Goal: Task Accomplishment & Management: Complete application form

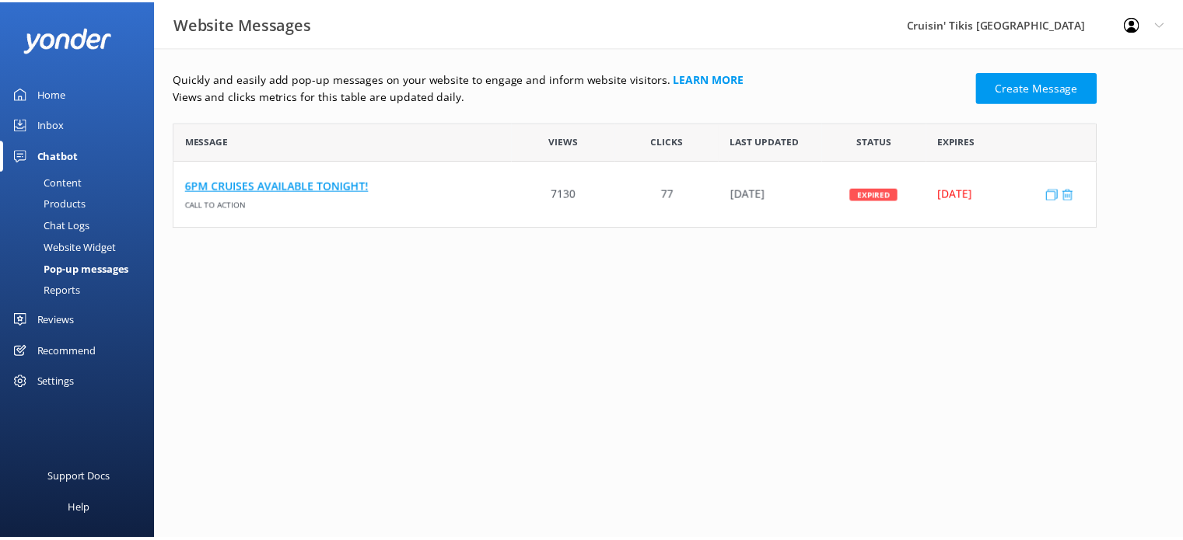
scroll to position [93, 921]
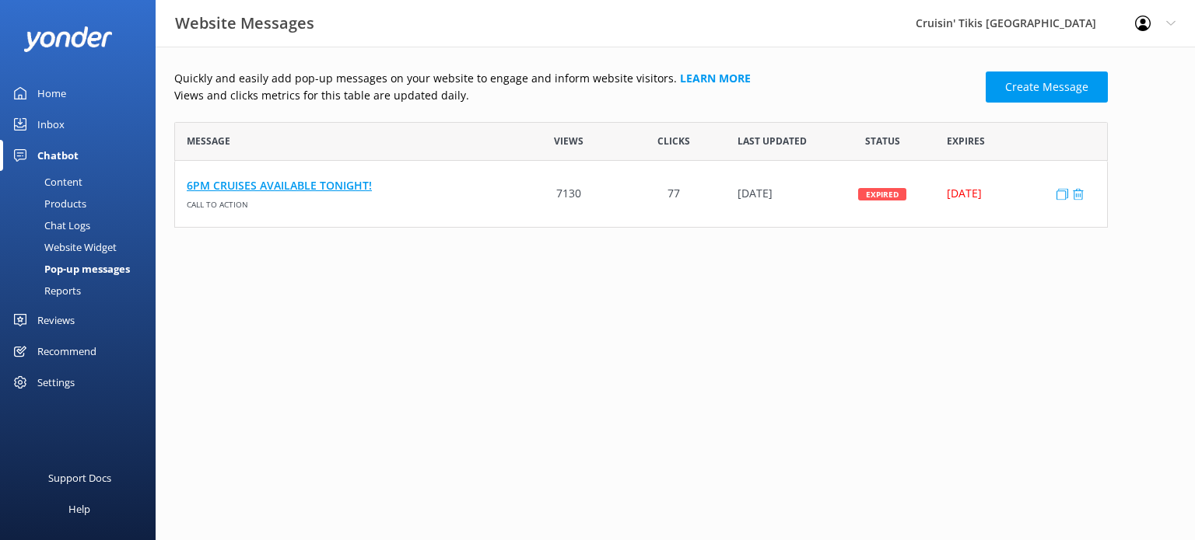
click at [340, 190] on link "6PM CRUISES AVAILABLE TONIGHT!" at bounding box center [346, 185] width 318 height 17
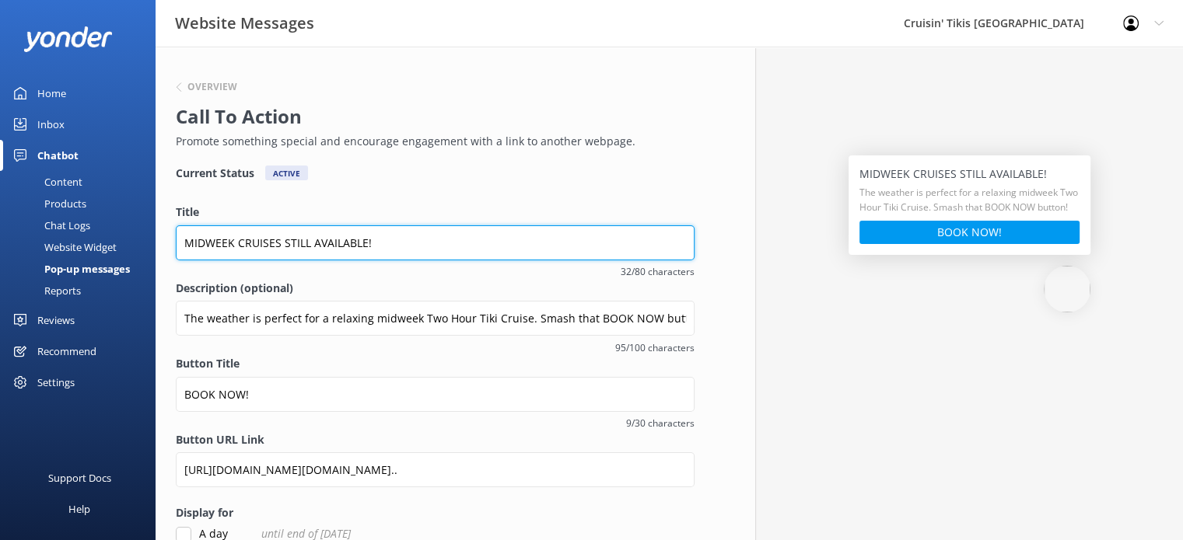
click at [389, 243] on input "MIDWEEK CRUISES STILL AVAILABLE!" at bounding box center [435, 243] width 519 height 35
type input "M"
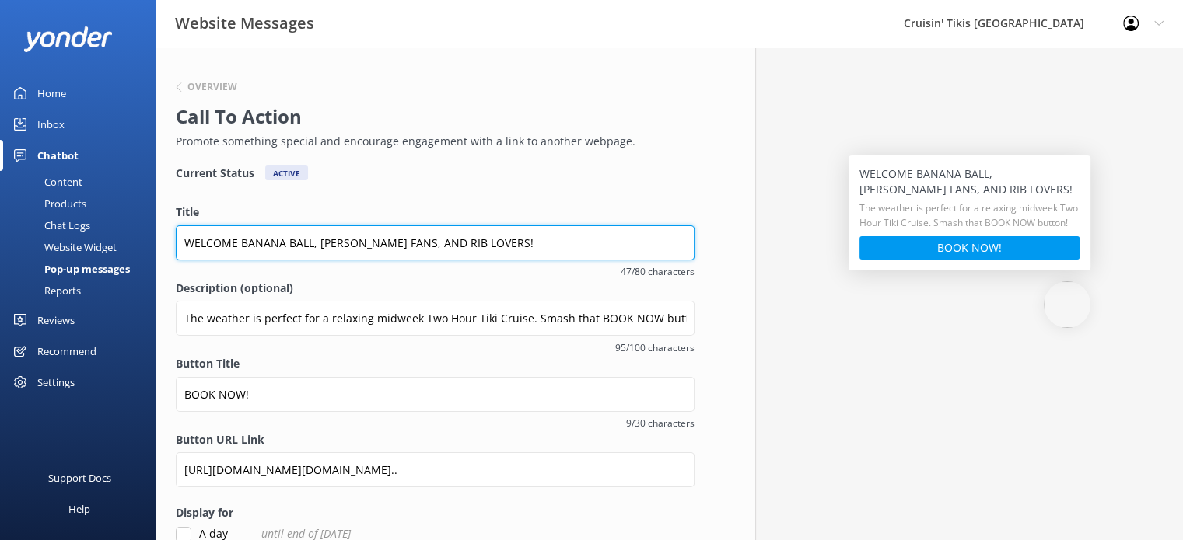
type input "WELCOME BANANA BALL, [PERSON_NAME] FANS, AND RIB LOVERS!"
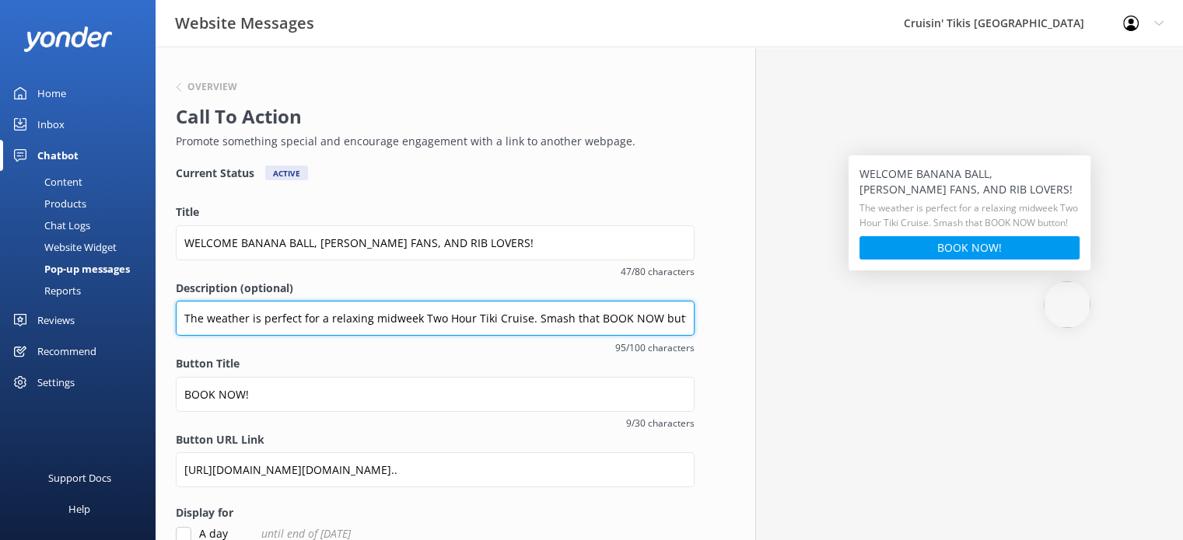
click at [607, 319] on input "The weather is perfect for a relaxing midweek Two Hour Tiki Cruise. Smash that …" at bounding box center [435, 318] width 519 height 35
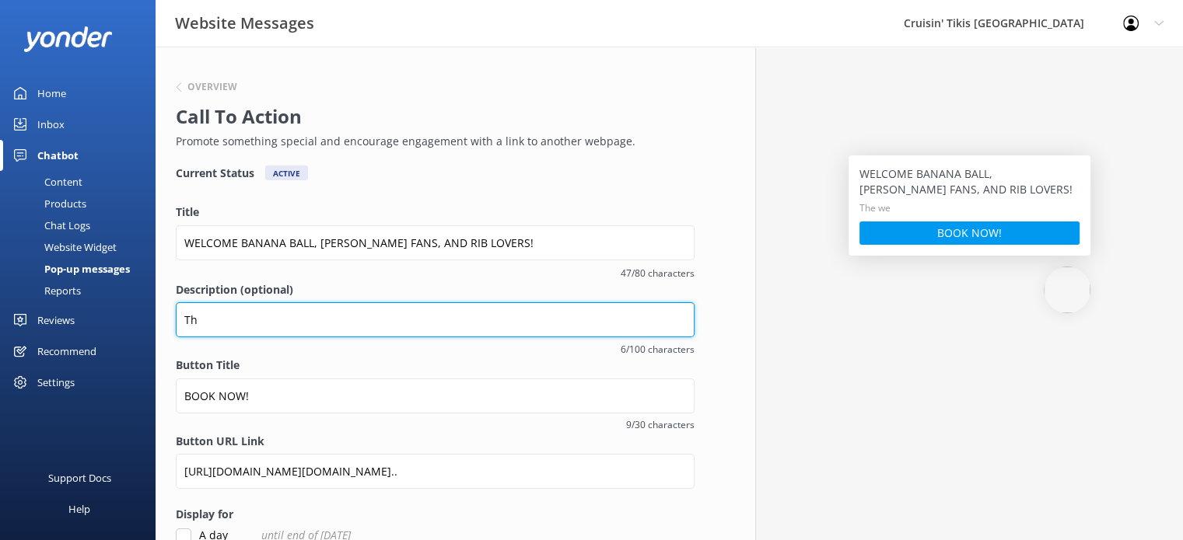
type input "T"
type input "h"
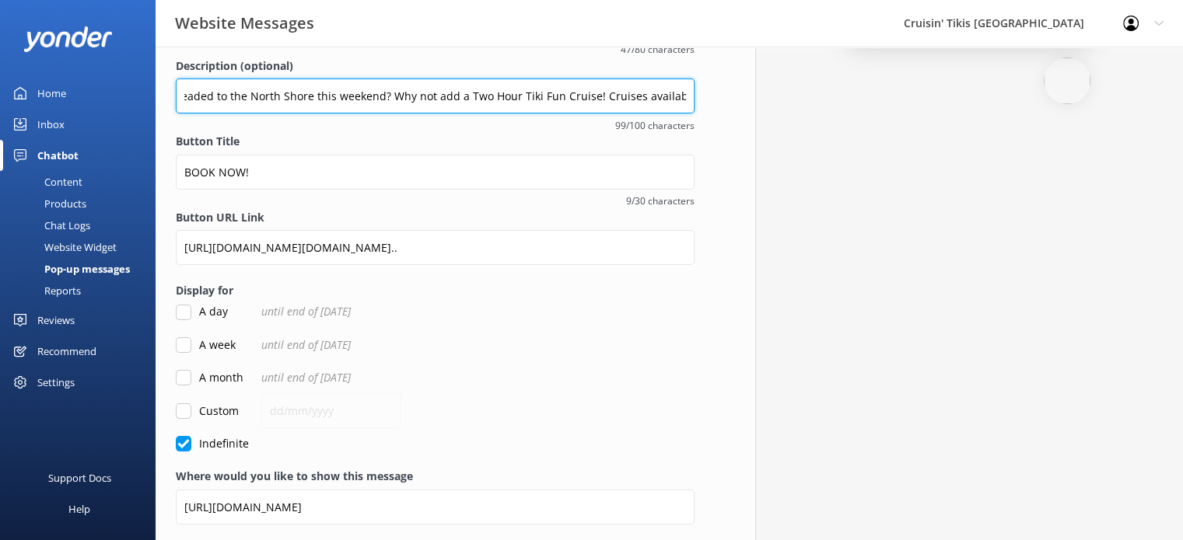
scroll to position [233, 0]
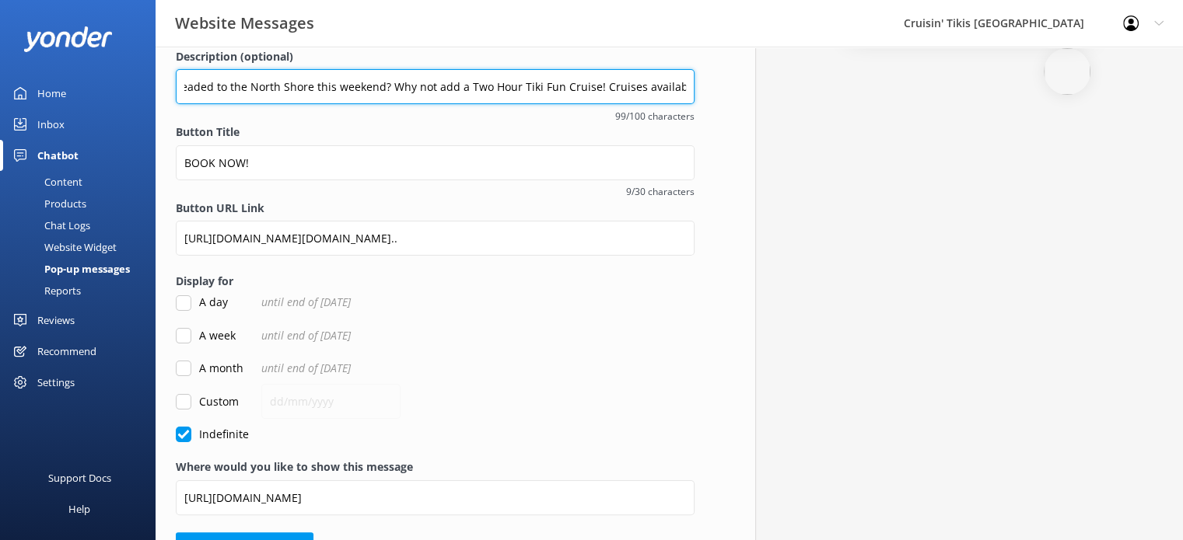
type input "Headed to the North Shore this weekend? Why not add a Two Hour Tiki Fun Cruise!…"
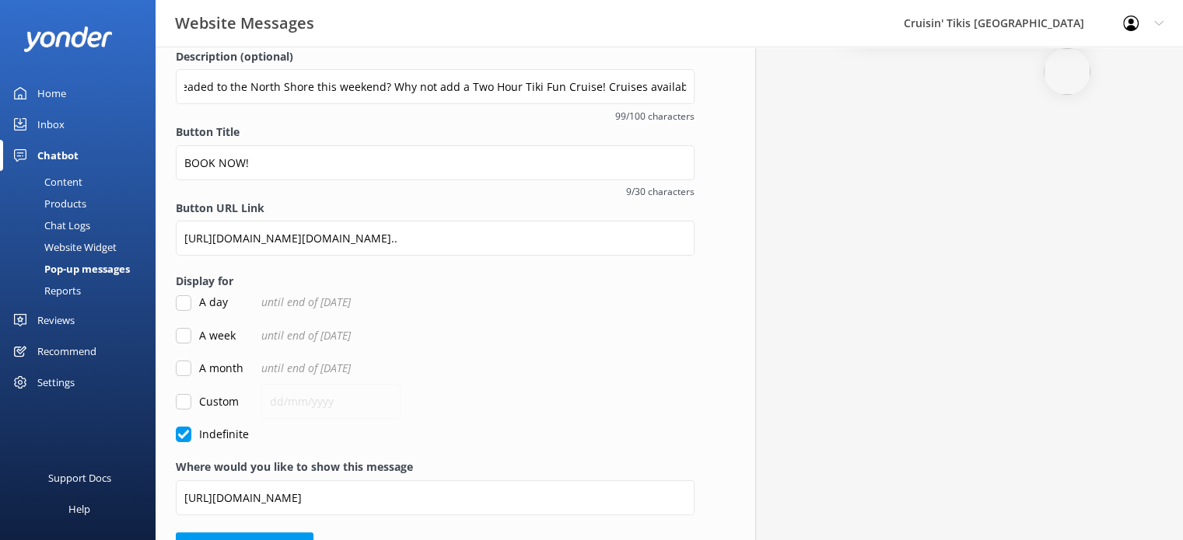
scroll to position [0, 0]
click at [178, 404] on input "Custom" at bounding box center [184, 404] width 16 height 16
checkbox input "true"
checkbox input "false"
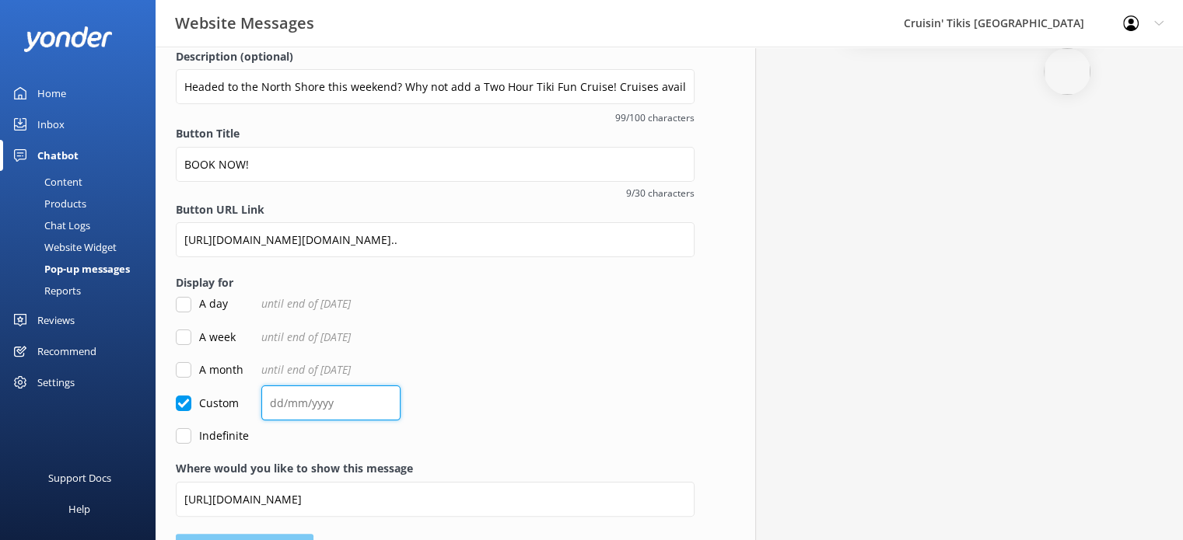
click at [283, 401] on input "text" at bounding box center [330, 403] width 139 height 35
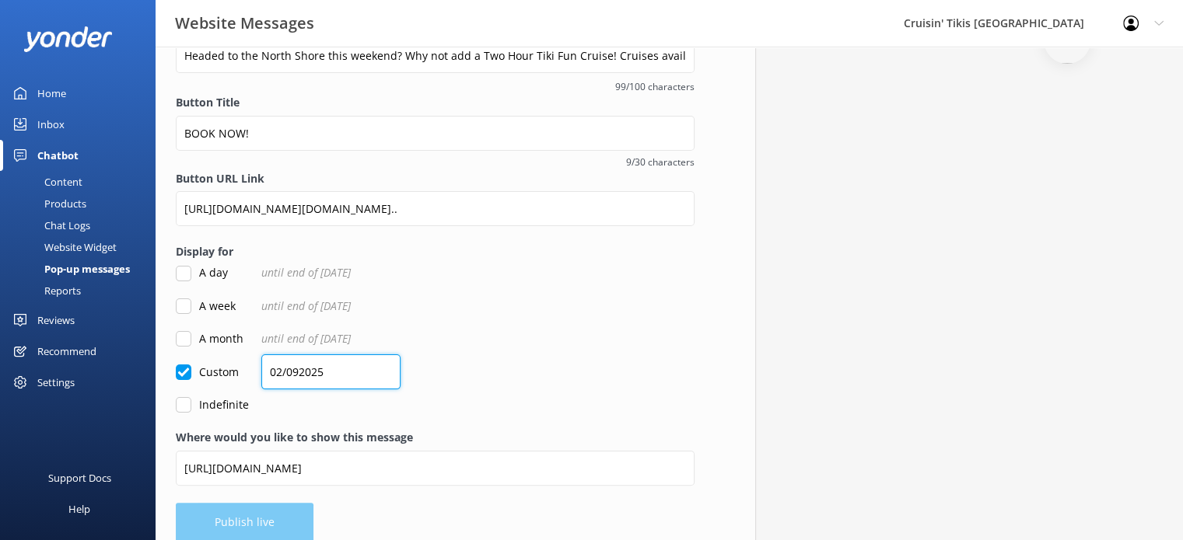
scroll to position [281, 0]
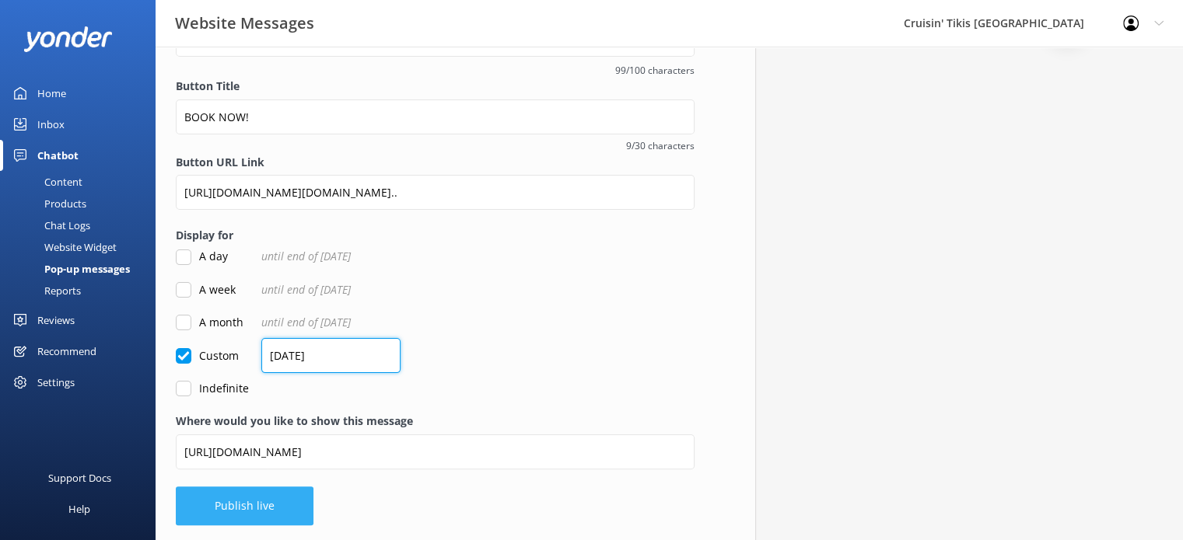
type input "[DATE]"
click at [252, 502] on button "Publish live" at bounding box center [245, 506] width 138 height 39
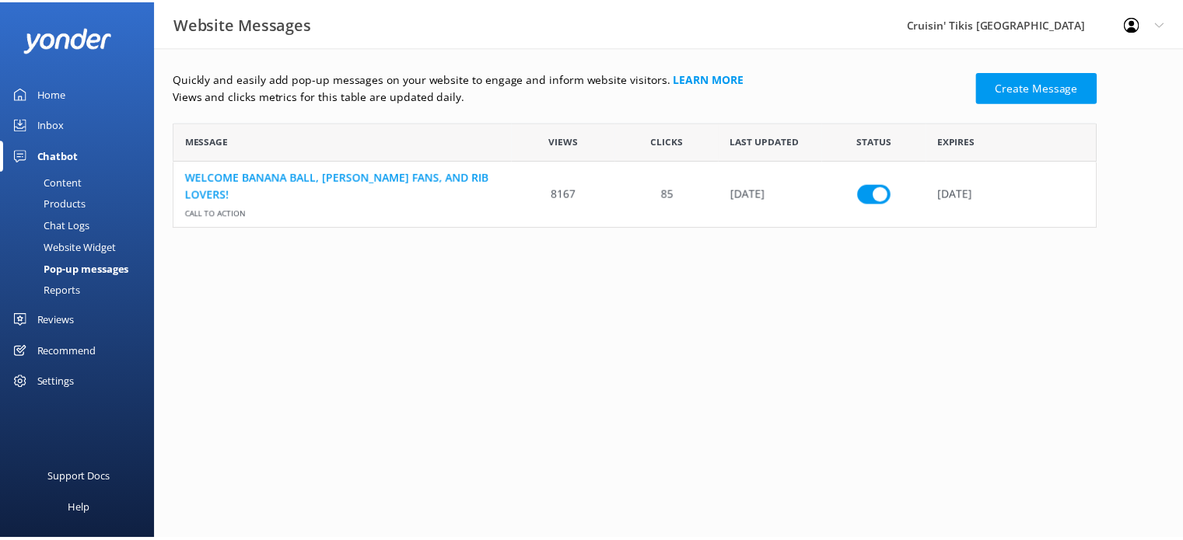
scroll to position [93, 921]
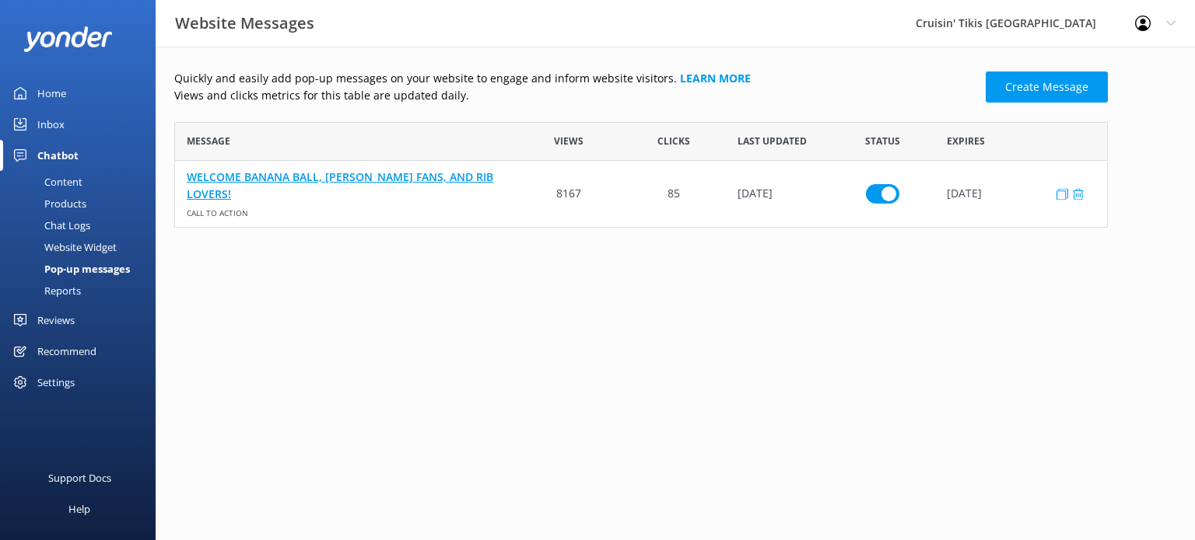
click at [315, 185] on link "WELCOME BANANA BALL, [PERSON_NAME] FANS, AND RIB LOVERS!" at bounding box center [346, 185] width 318 height 35
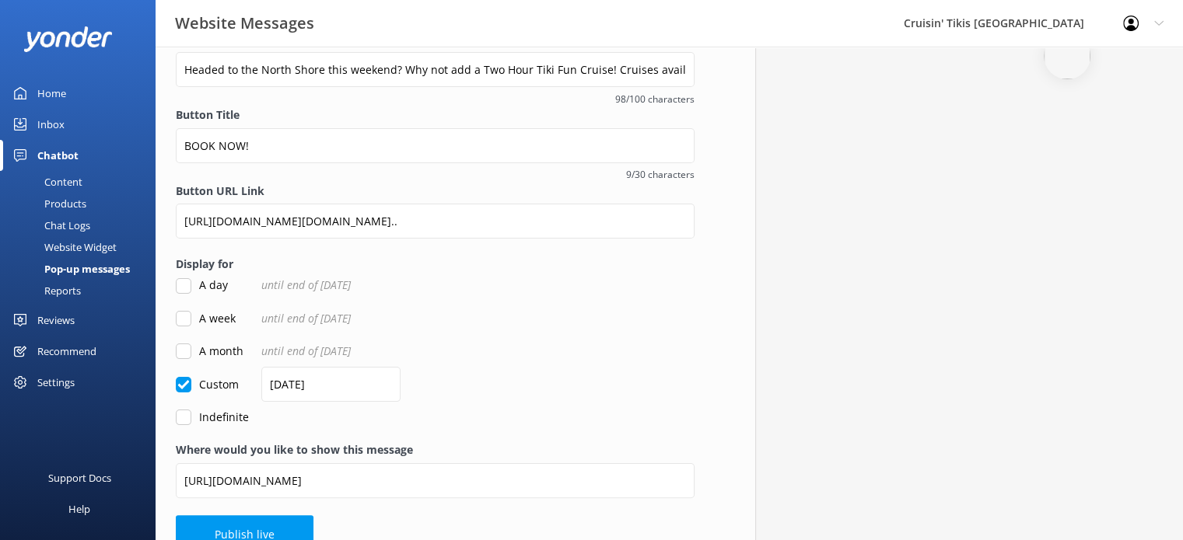
scroll to position [278, 0]
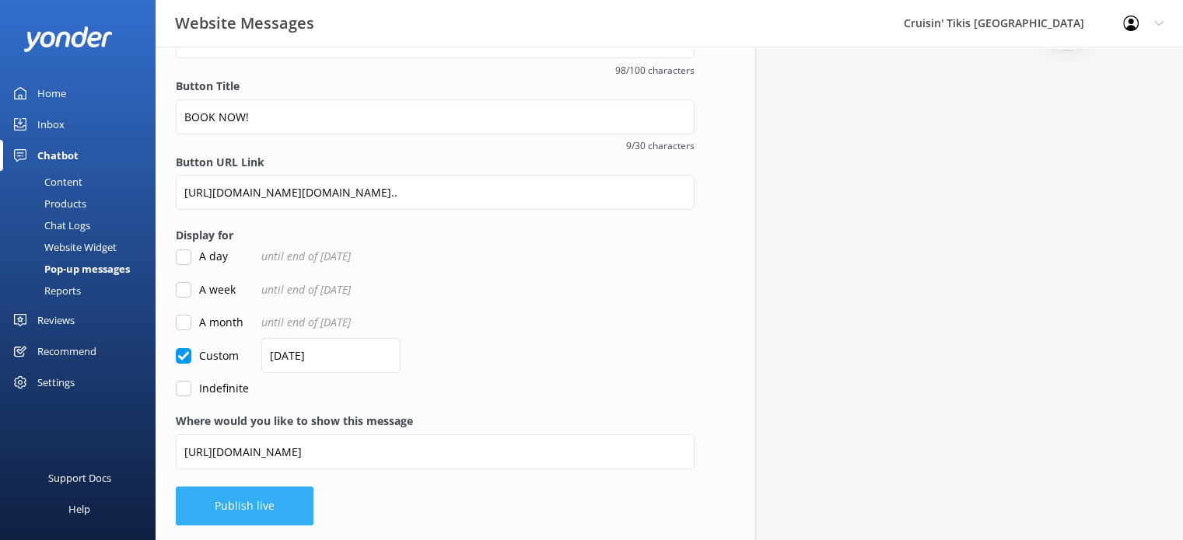
click at [244, 510] on button "Publish live" at bounding box center [245, 506] width 138 height 39
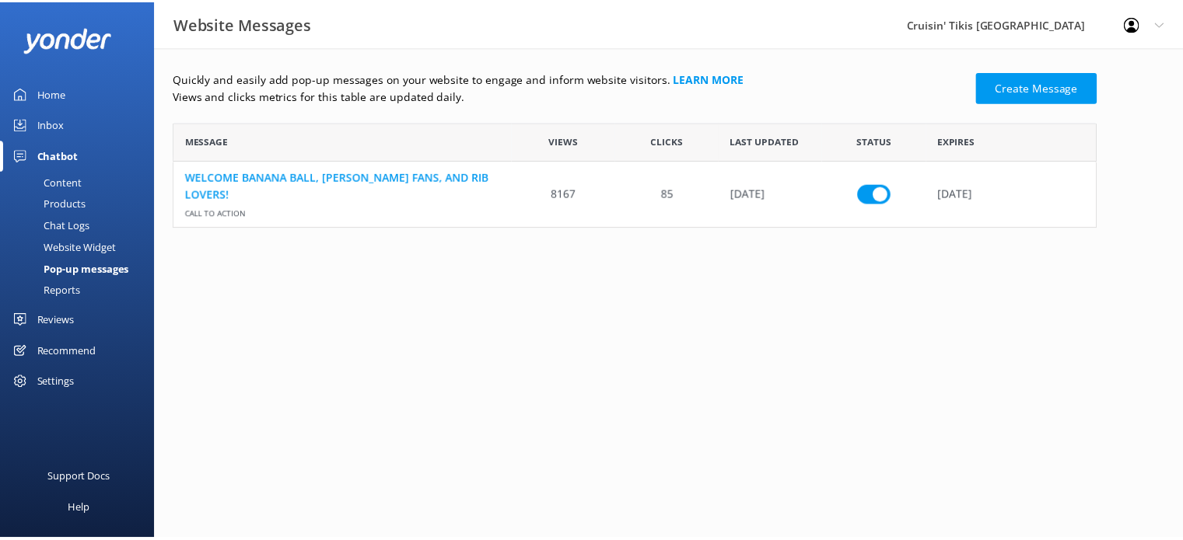
scroll to position [93, 921]
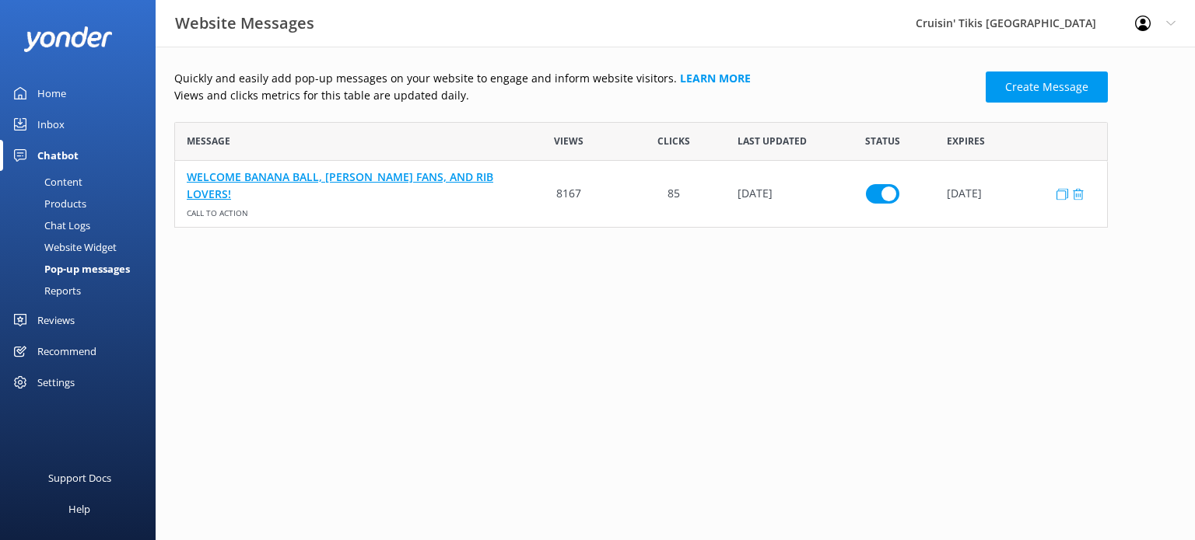
click at [268, 186] on link "WELCOME BANANA BALL, [PERSON_NAME] FANS, AND RIB LOVERS!" at bounding box center [346, 185] width 318 height 35
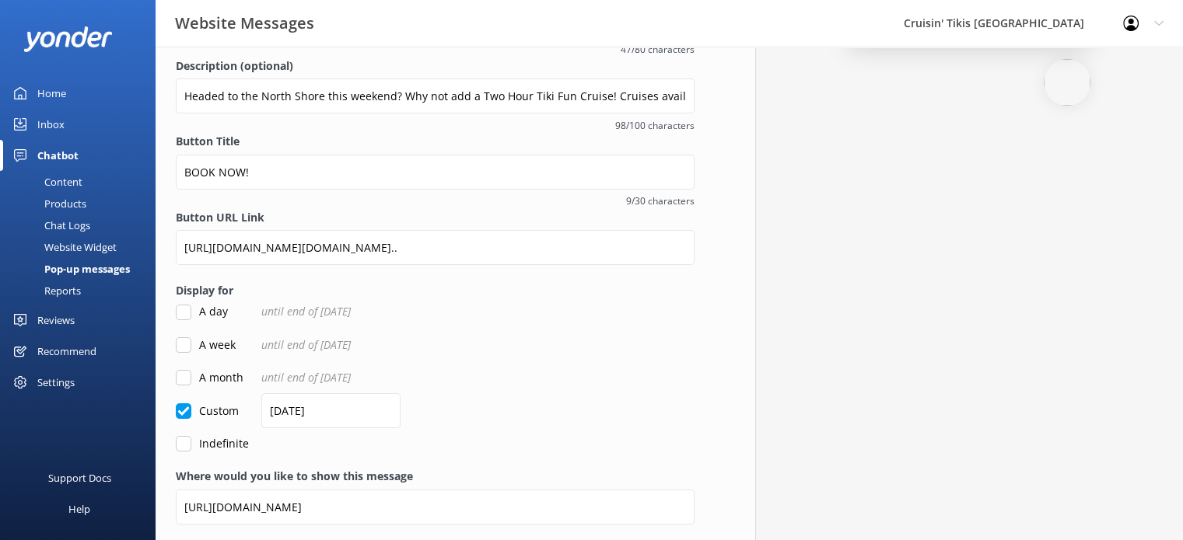
scroll to position [200, 0]
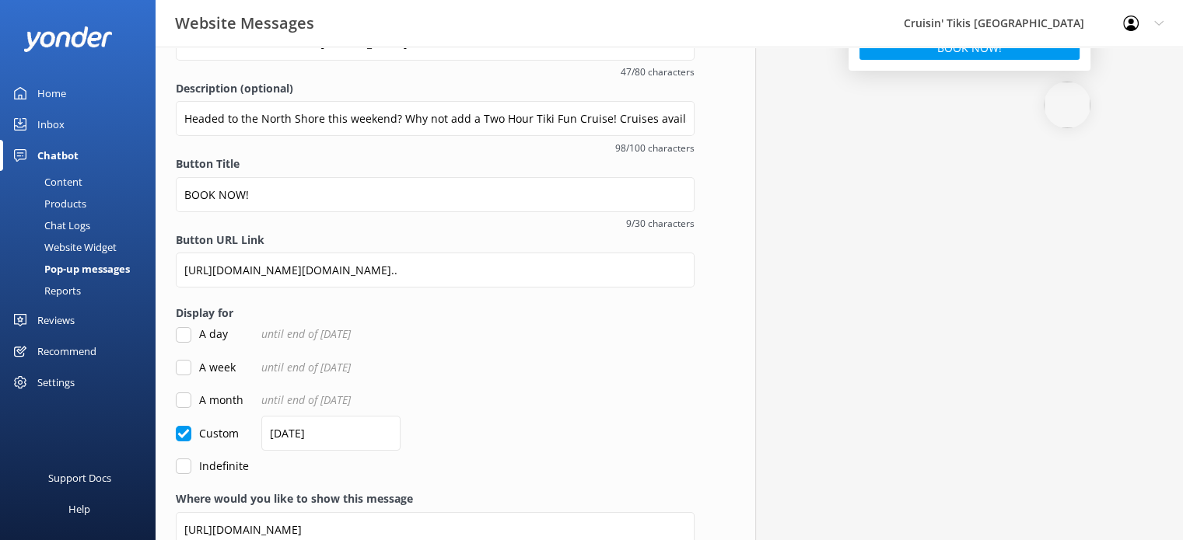
click at [184, 472] on input "Indefinite" at bounding box center [184, 467] width 16 height 16
checkbox input "true"
checkbox input "false"
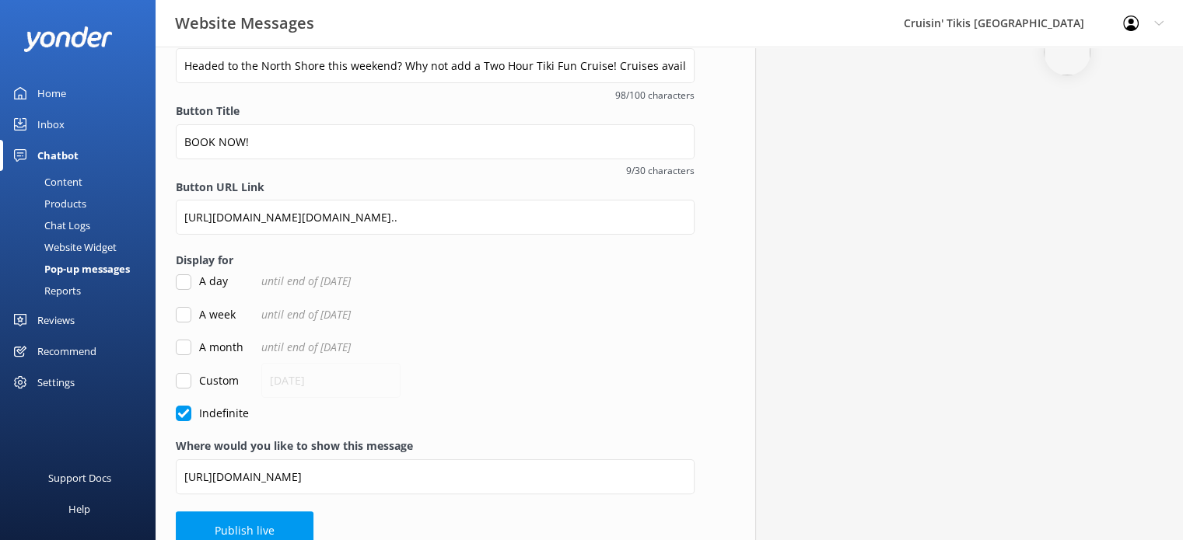
scroll to position [278, 0]
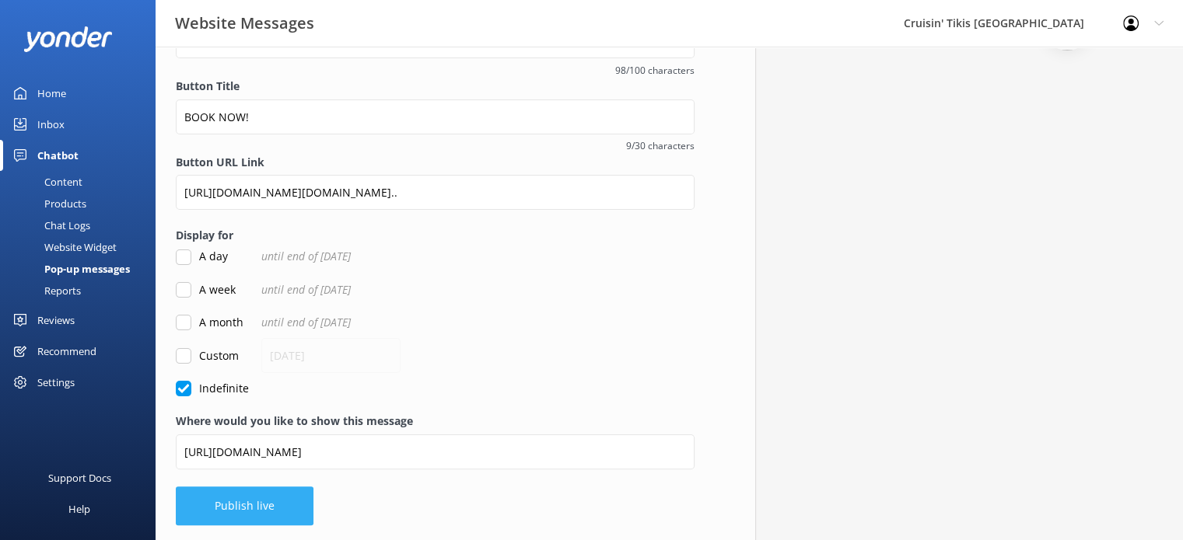
click at [236, 505] on button "Publish live" at bounding box center [245, 506] width 138 height 39
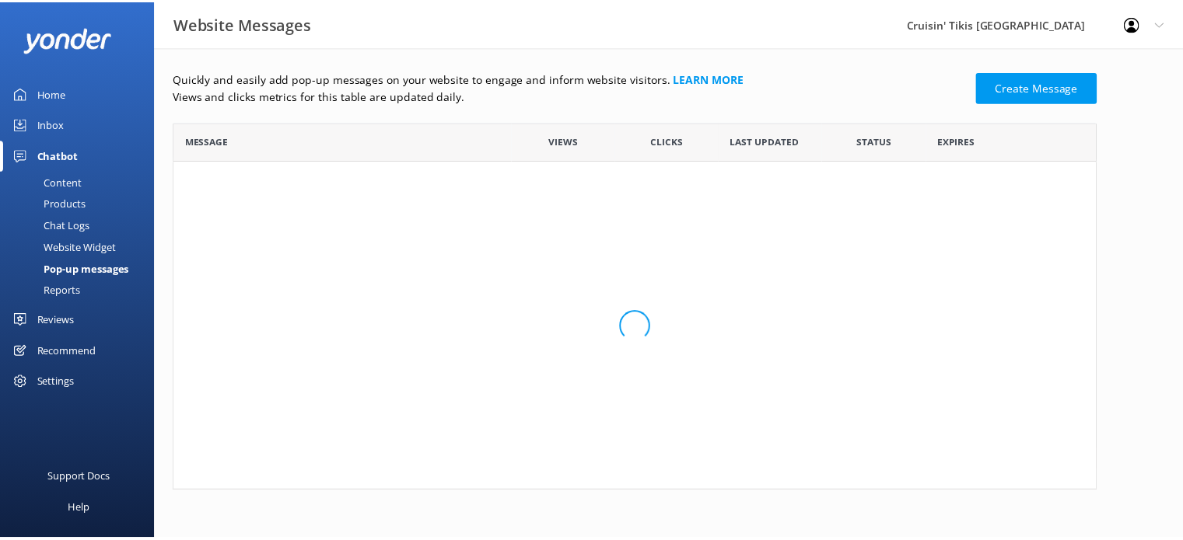
scroll to position [93, 921]
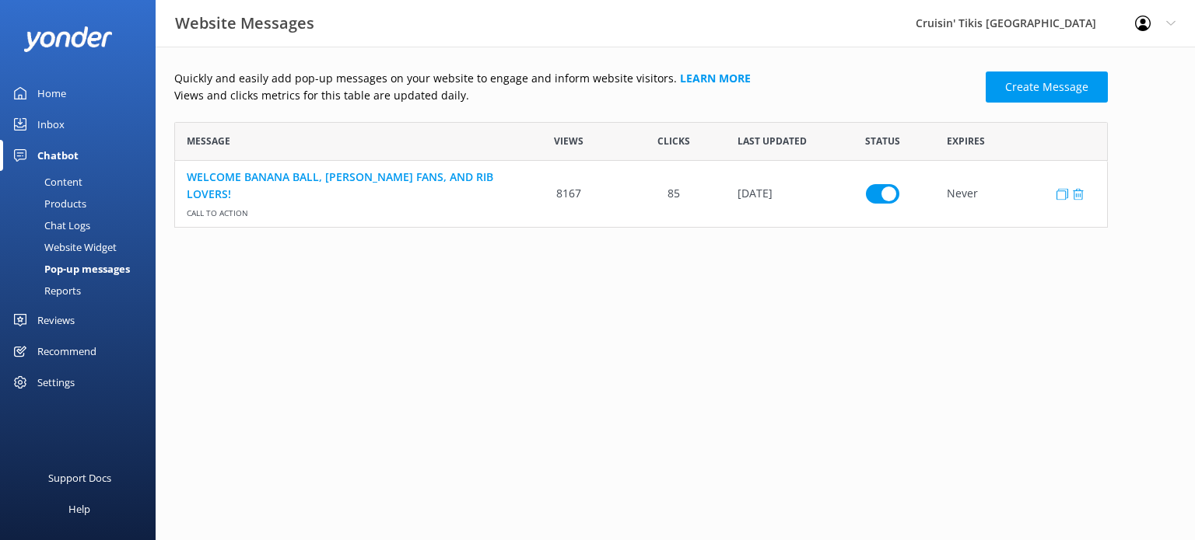
click at [885, 192] on input "row" at bounding box center [882, 193] width 33 height 19
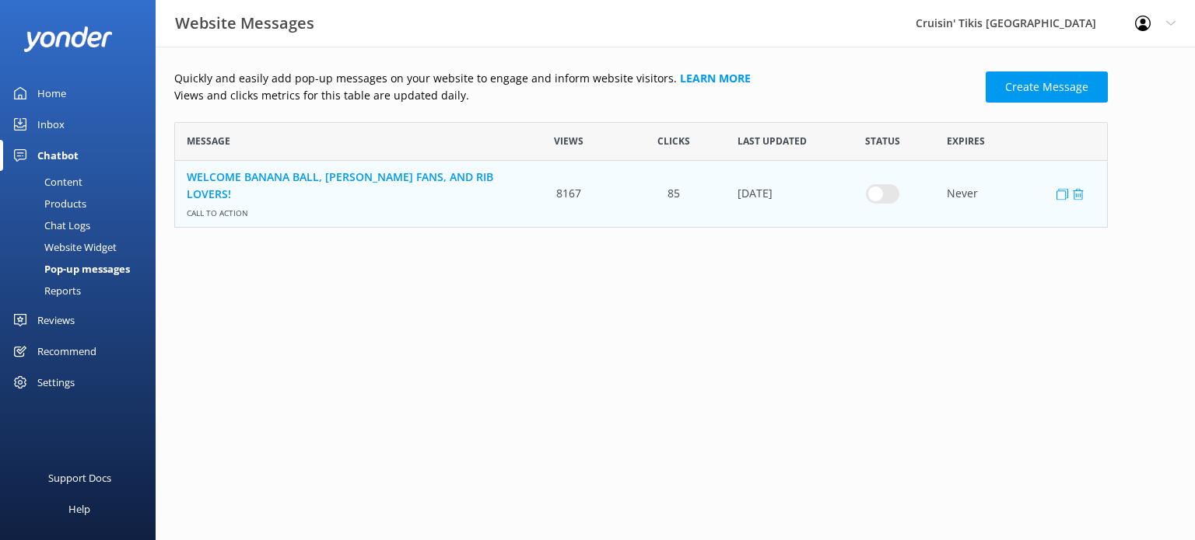
click at [885, 192] on input "row" at bounding box center [882, 193] width 33 height 19
checkbox input "true"
click at [236, 187] on link "WELCOME BANANA BALL, [PERSON_NAME] FANS, AND RIB LOVERS!" at bounding box center [346, 185] width 318 height 35
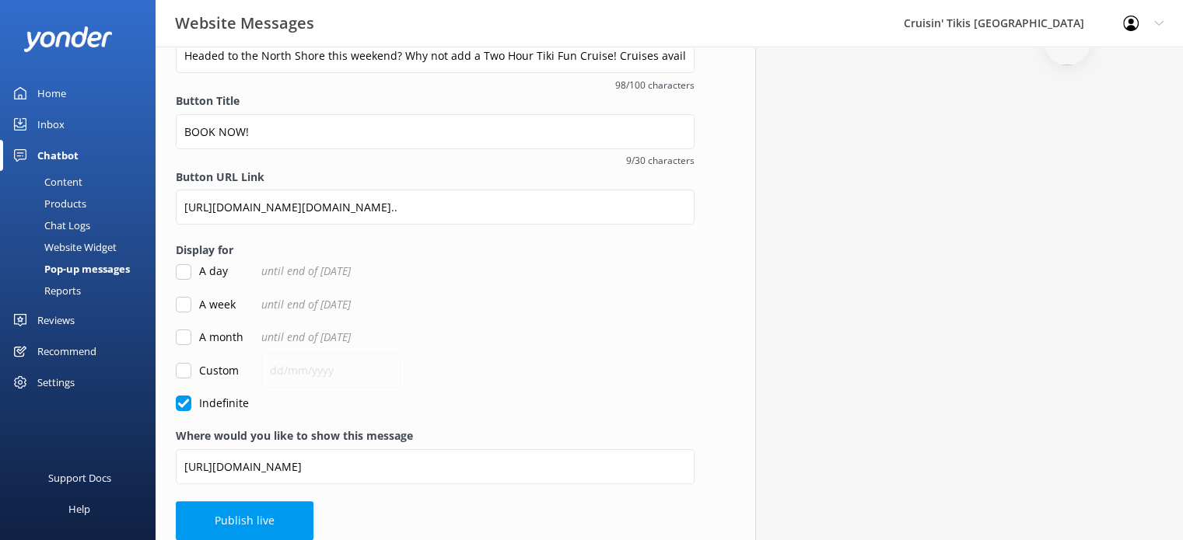
scroll to position [278, 0]
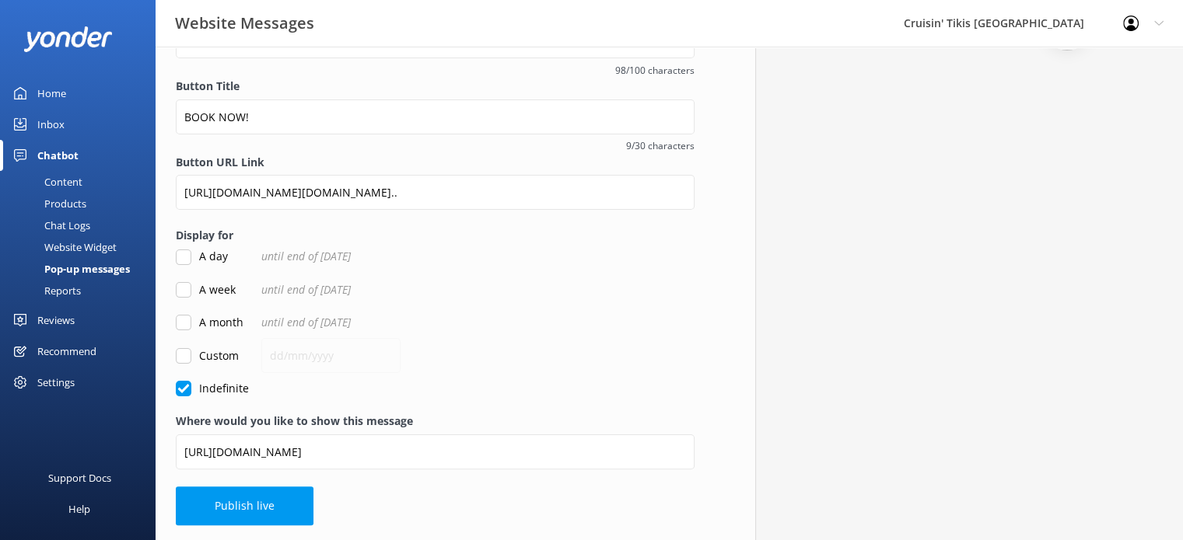
click at [187, 289] on input "A week" at bounding box center [184, 290] width 16 height 16
checkbox input "true"
checkbox input "false"
click at [223, 509] on button "Publish live" at bounding box center [245, 506] width 138 height 39
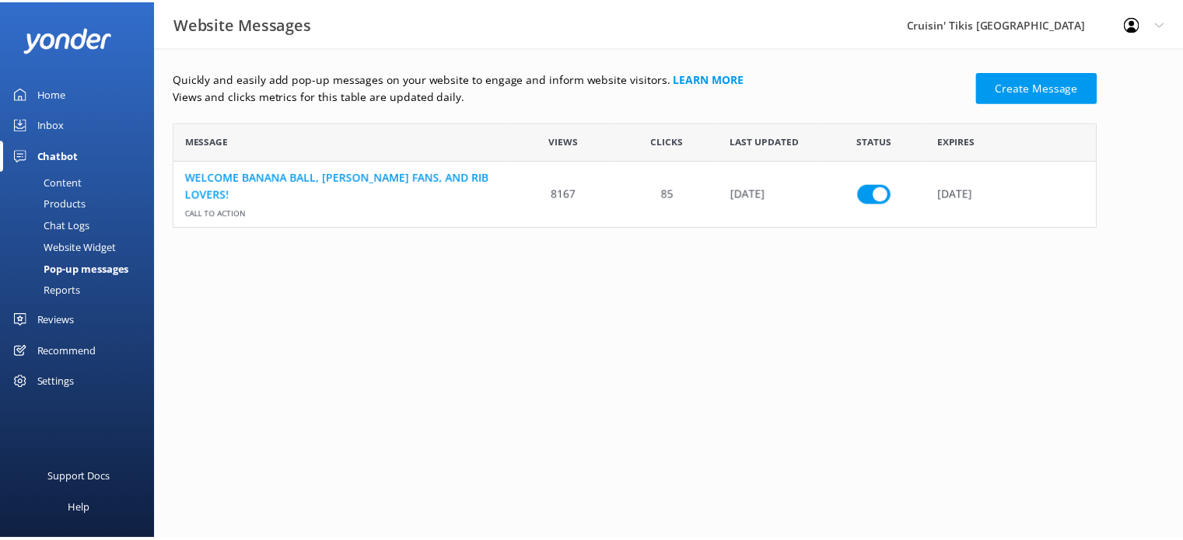
scroll to position [93, 921]
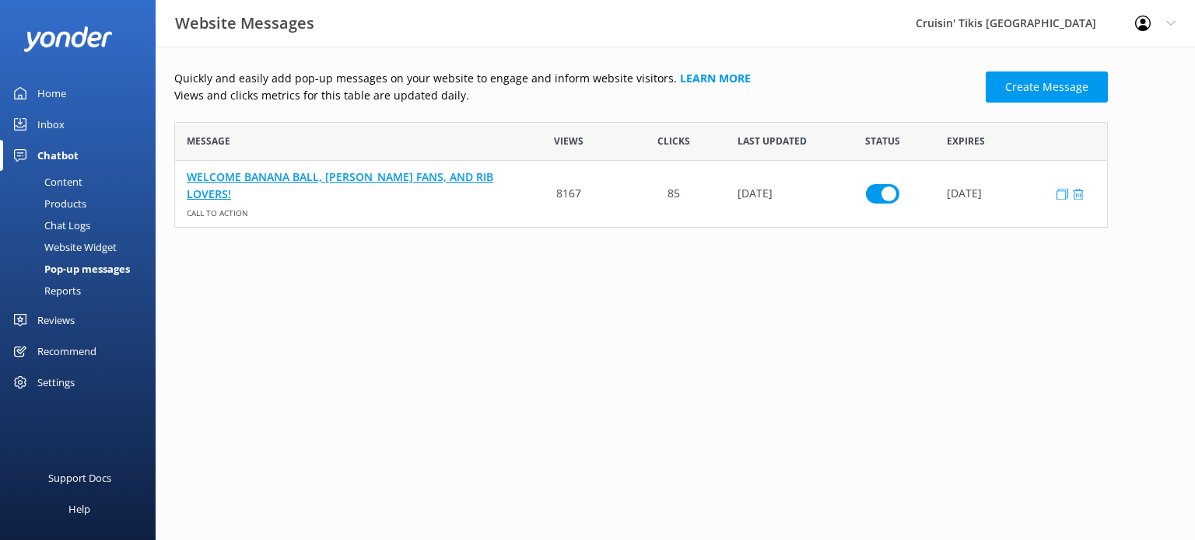
click at [373, 191] on link "WELCOME BANANA BALL, [PERSON_NAME] FANS, AND RIB LOVERS!" at bounding box center [346, 185] width 318 height 35
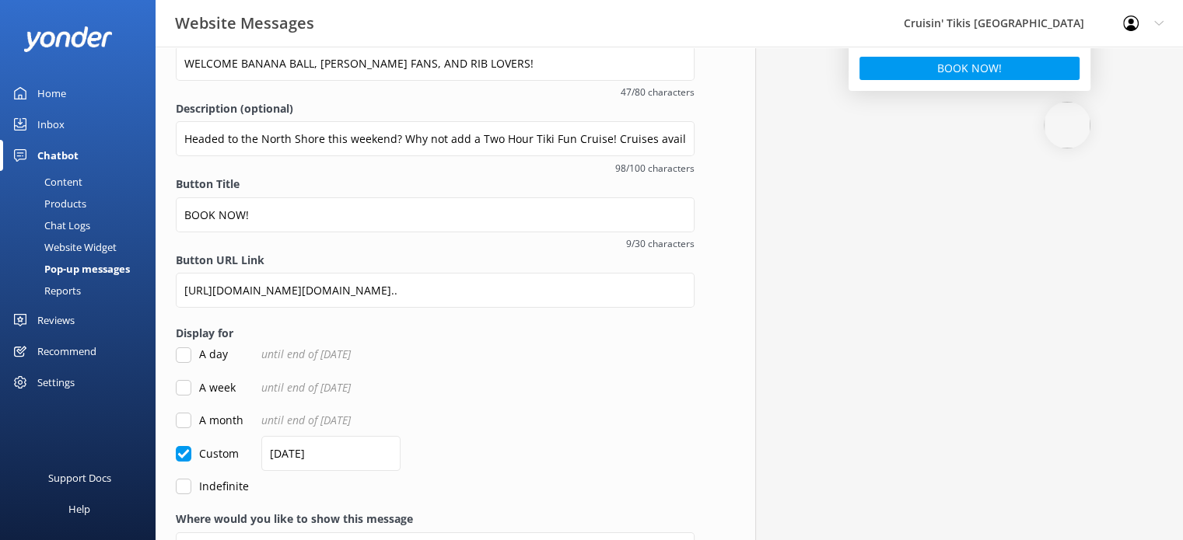
scroll to position [278, 0]
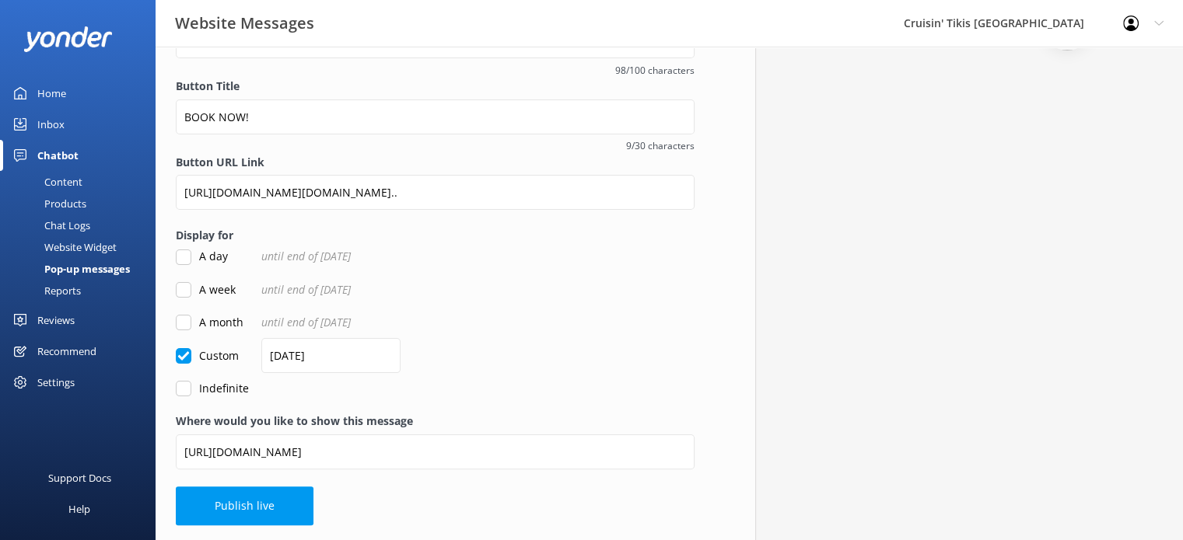
click at [184, 392] on input "Indefinite" at bounding box center [184, 389] width 16 height 16
checkbox input "true"
checkbox input "false"
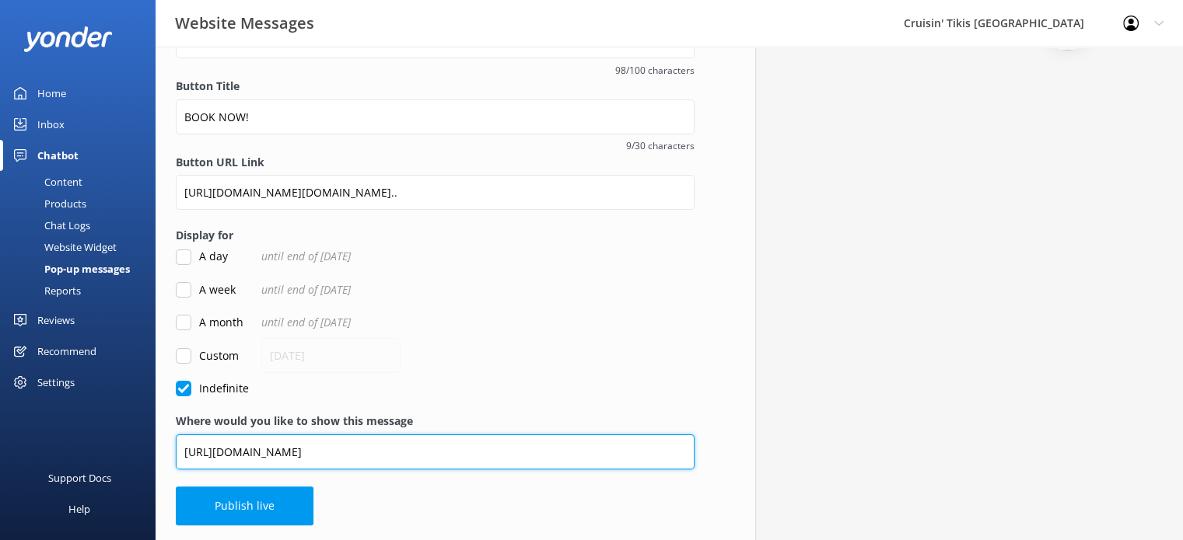
click at [385, 460] on input "[URL][DOMAIN_NAME]" at bounding box center [435, 452] width 519 height 35
type input "[URL][DOMAIN_NAME]"
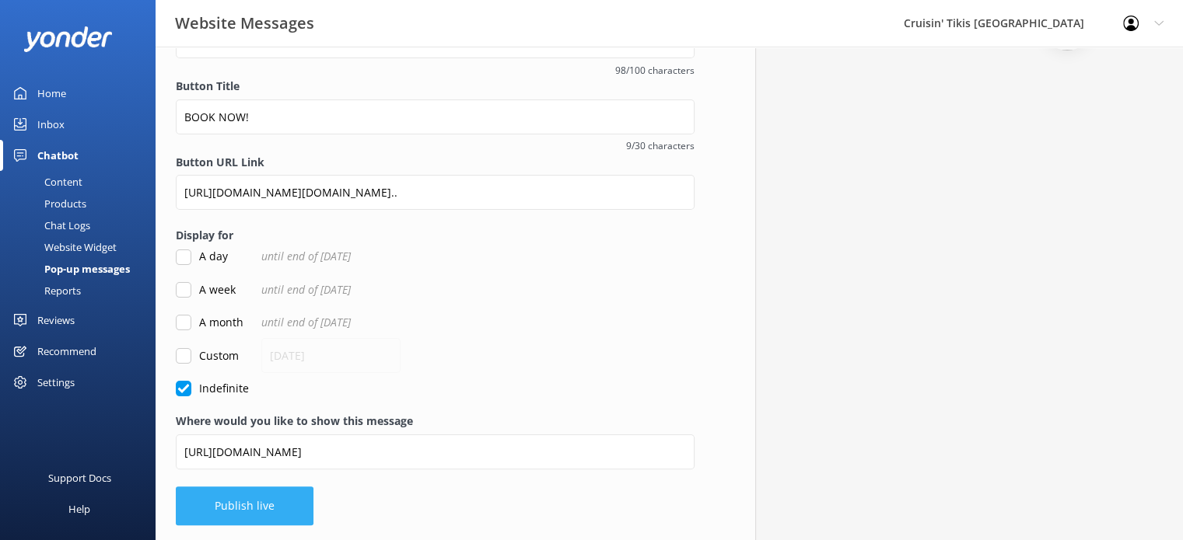
click at [234, 509] on button "Publish live" at bounding box center [245, 506] width 138 height 39
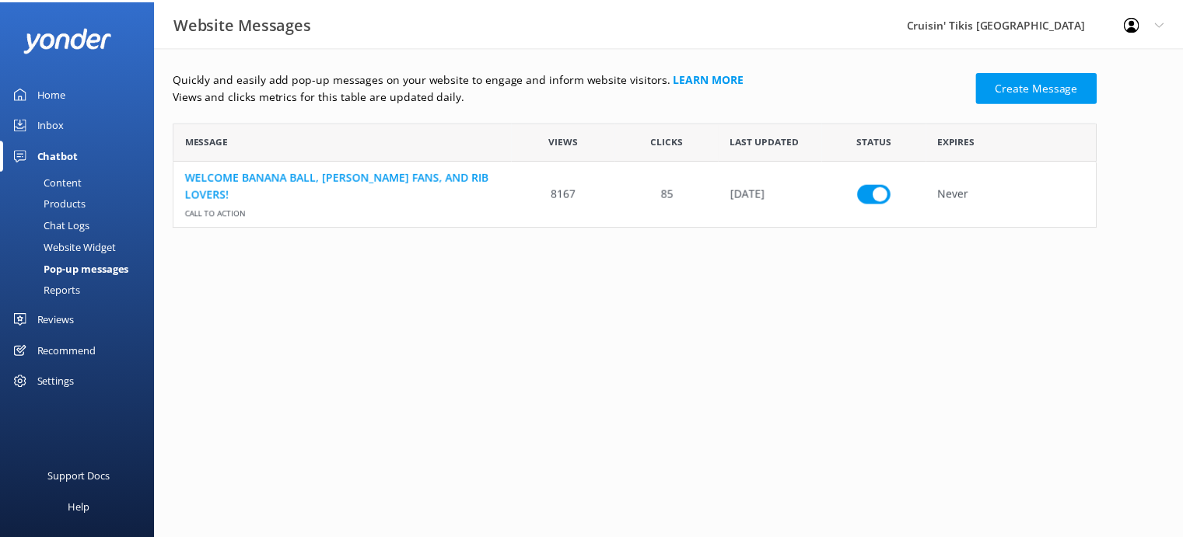
scroll to position [93, 921]
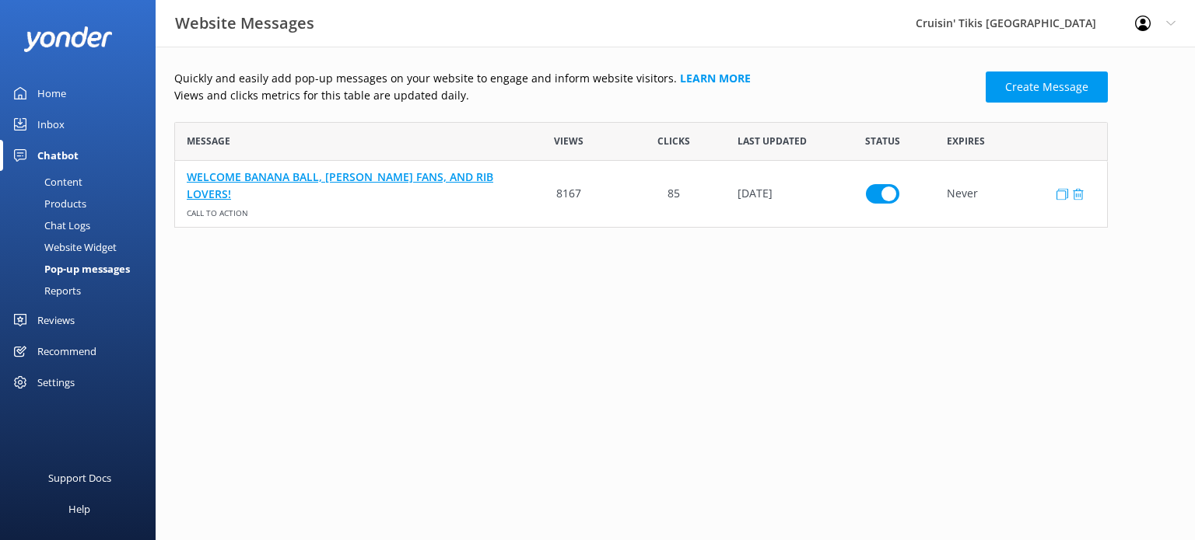
click at [346, 194] on link "WELCOME BANANA BALL, [PERSON_NAME] FANS, AND RIB LOVERS!" at bounding box center [346, 185] width 318 height 35
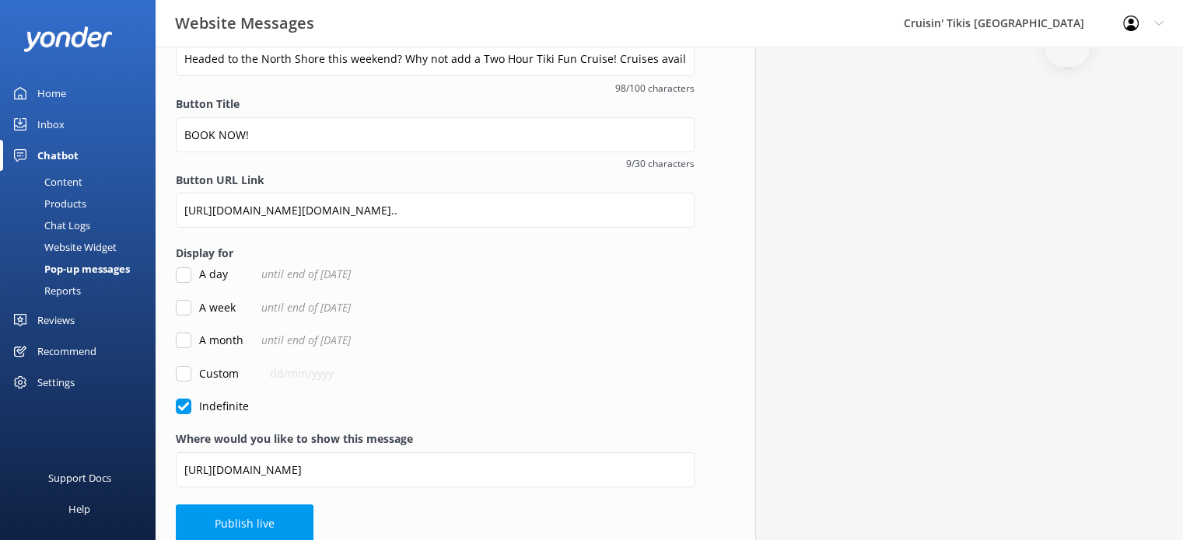
scroll to position [278, 0]
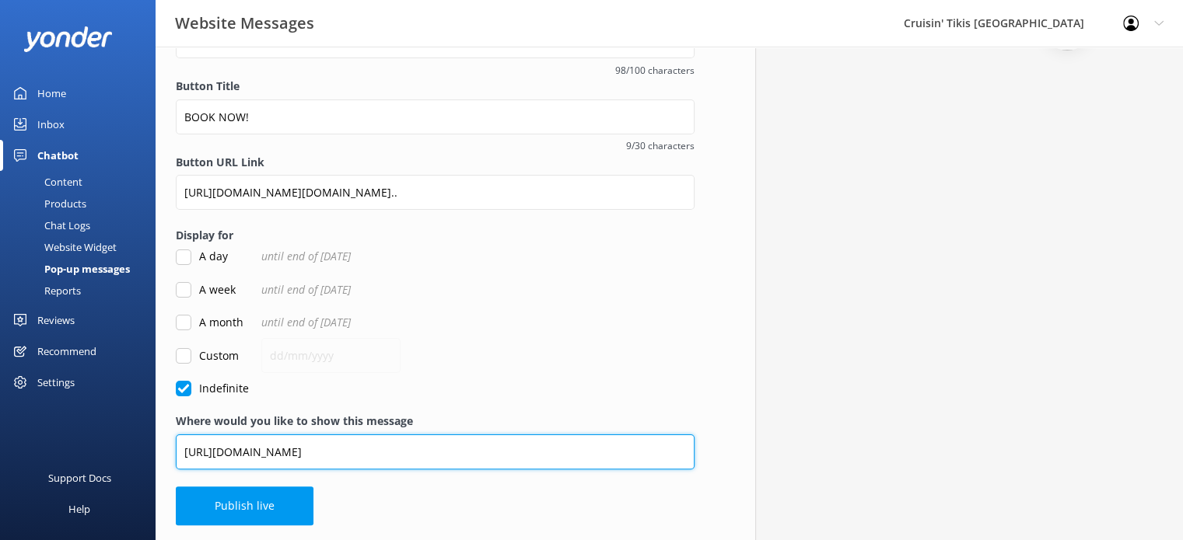
click at [365, 444] on input "[URL][DOMAIN_NAME]" at bounding box center [435, 452] width 519 height 35
type input "[URL][DOMAIN_NAME]"
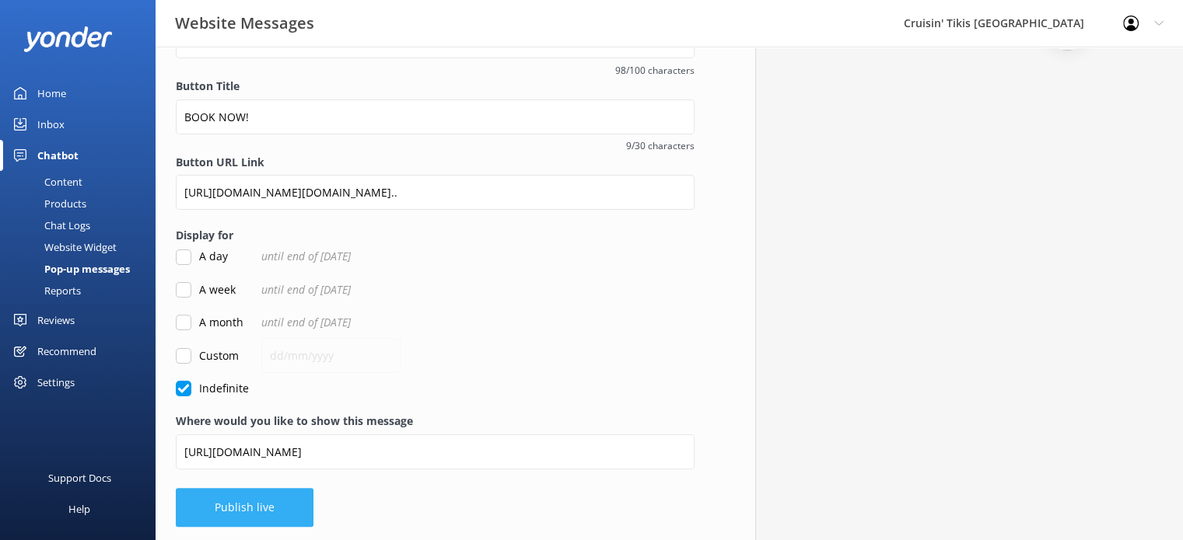
click at [249, 512] on button "Publish live" at bounding box center [245, 507] width 138 height 39
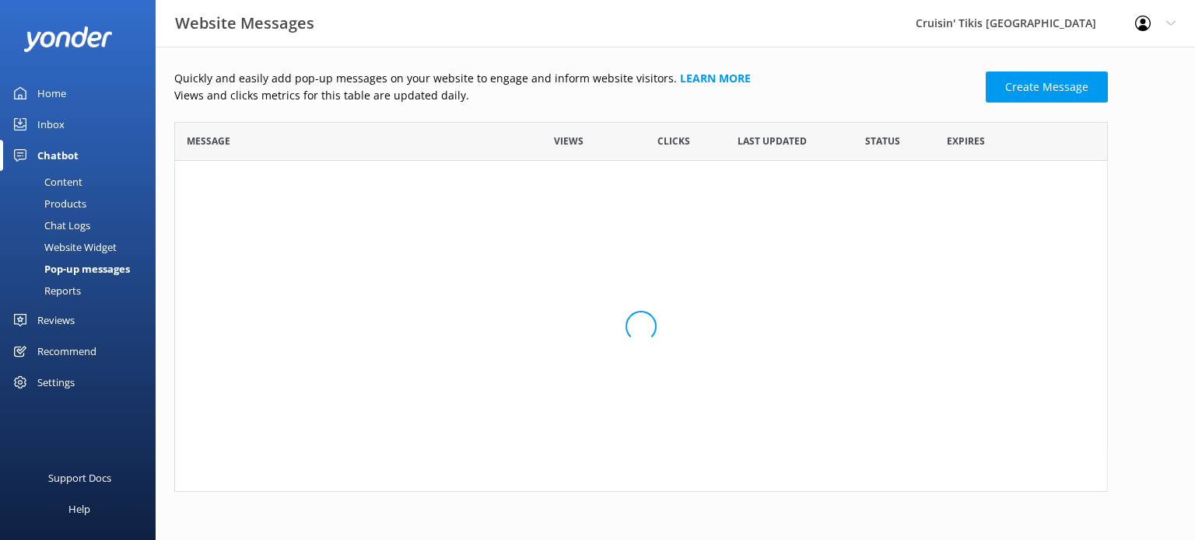
scroll to position [93, 921]
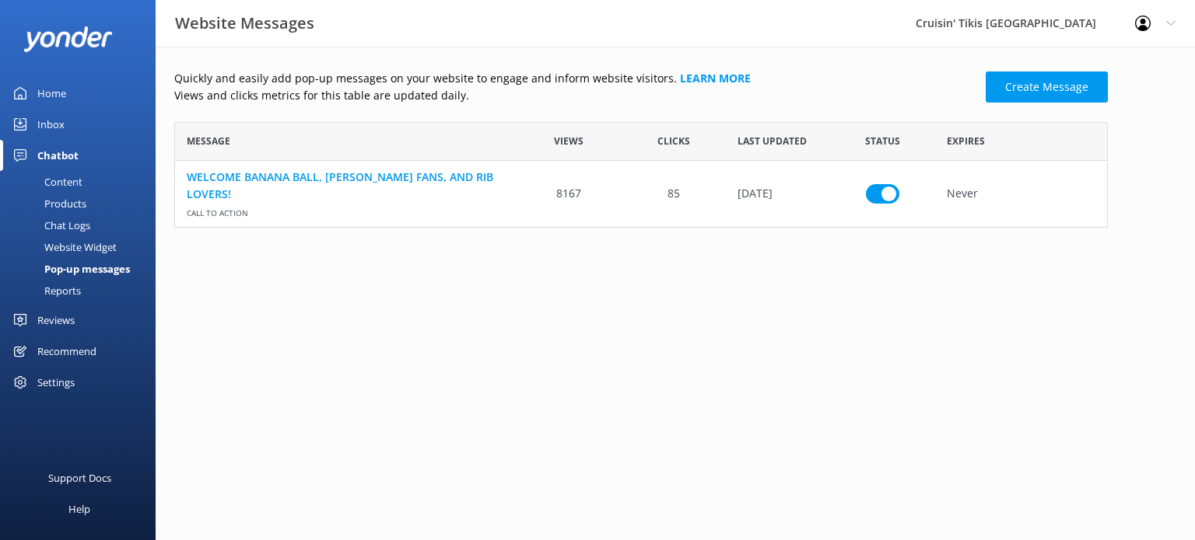
scroll to position [12, 12]
click at [62, 96] on div "Home" at bounding box center [51, 93] width 29 height 31
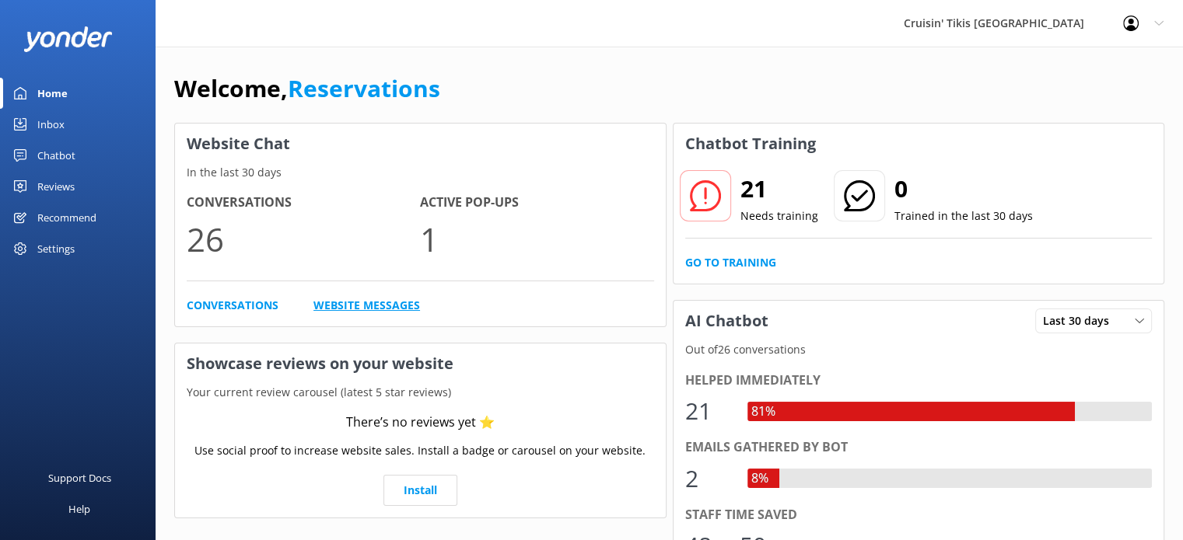
click at [387, 310] on link "Website Messages" at bounding box center [366, 305] width 107 height 17
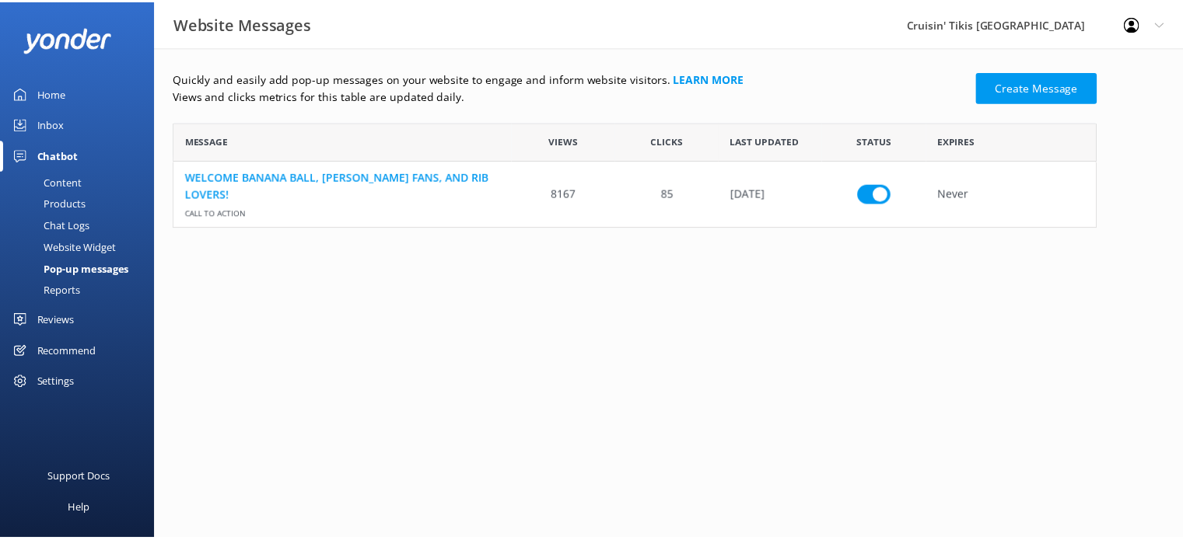
scroll to position [93, 921]
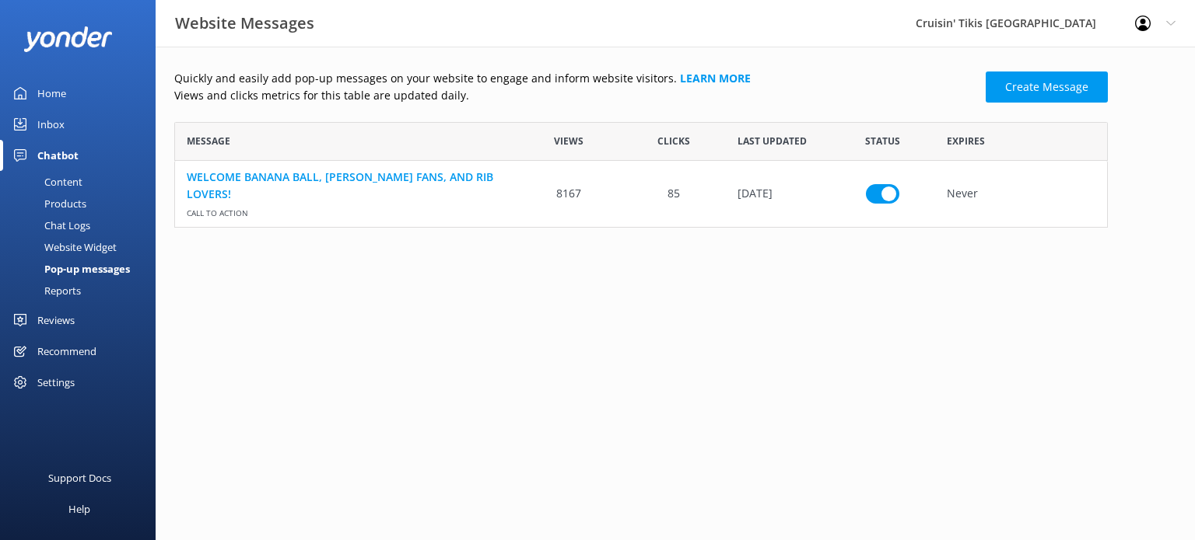
click at [56, 94] on div "Home" at bounding box center [51, 93] width 29 height 31
